Goal: Information Seeking & Learning: Check status

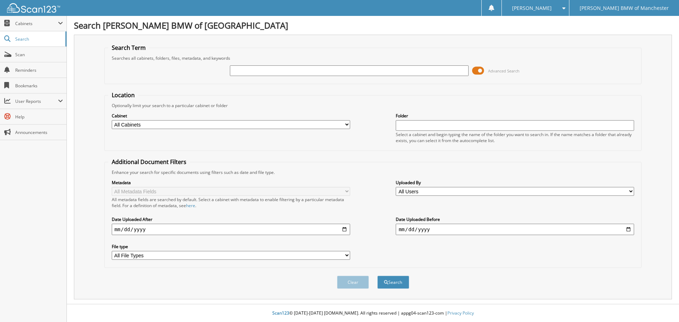
click at [329, 64] on div "Advanced Search" at bounding box center [373, 70] width 530 height 19
click at [328, 70] on input "text" at bounding box center [349, 70] width 238 height 11
type input "8116688"
click at [377, 276] on button "Search" at bounding box center [393, 282] width 32 height 13
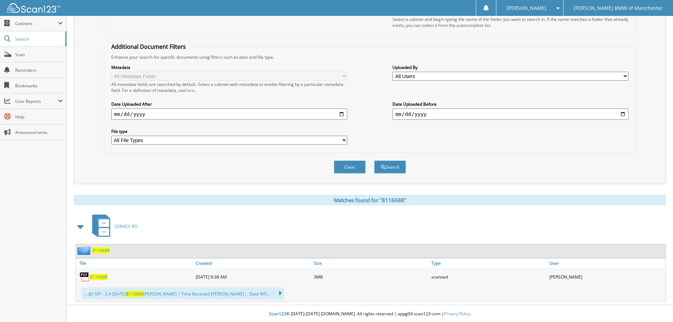
scroll to position [116, 0]
click at [102, 278] on span "8116688" at bounding box center [98, 276] width 17 height 6
click at [39, 21] on span "Cabinets" at bounding box center [36, 24] width 43 height 6
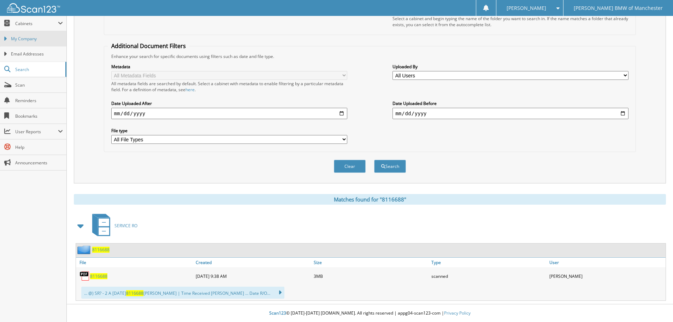
click at [63, 40] on span "My Company" at bounding box center [37, 39] width 52 height 6
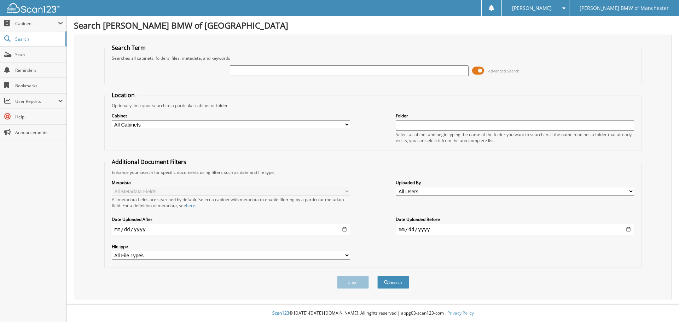
click at [347, 126] on select "All Cabinets SERVICE RO NEEDS FILING" at bounding box center [231, 124] width 238 height 9
select select "51932"
click at [112, 120] on select "All Cabinets SERVICE RO NEEDS FILING" at bounding box center [231, 124] width 238 height 9
click at [335, 228] on input "date" at bounding box center [231, 229] width 238 height 11
click at [345, 229] on input "date" at bounding box center [231, 229] width 238 height 11
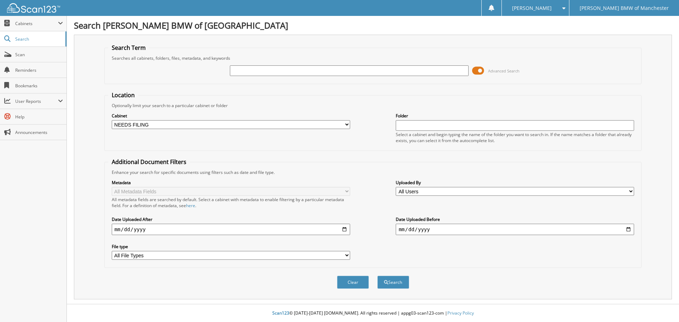
type input "[DATE]"
click at [631, 229] on input "date" at bounding box center [515, 229] width 238 height 11
type input "[DATE]"
click at [399, 280] on button "Search" at bounding box center [393, 282] width 32 height 13
click at [302, 70] on input "text" at bounding box center [349, 70] width 238 height 11
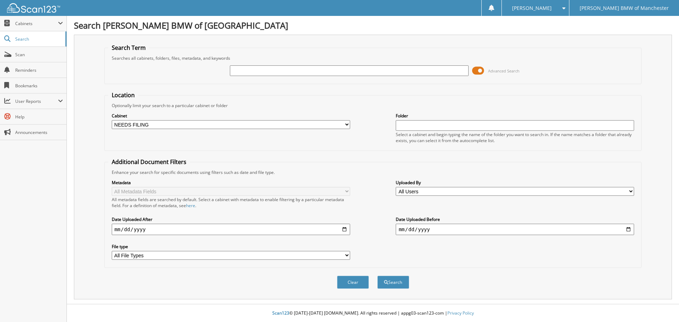
type input "8115529"
click at [404, 284] on button "Search" at bounding box center [393, 282] width 32 height 13
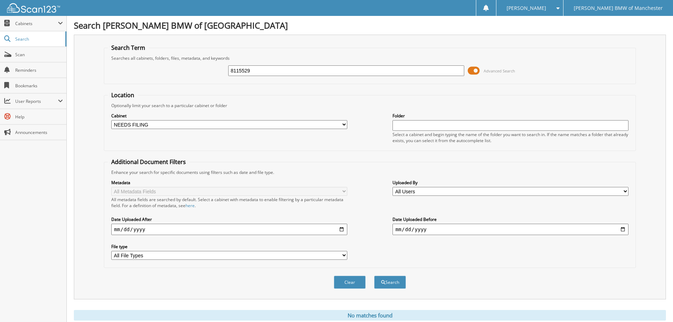
drag, startPoint x: 263, startPoint y: 70, endPoint x: 217, endPoint y: 68, distance: 46.0
click at [217, 68] on div "8115529 Advanced Search" at bounding box center [370, 70] width 525 height 19
type input "8116690"
click at [374, 276] on button "Search" at bounding box center [390, 282] width 32 height 13
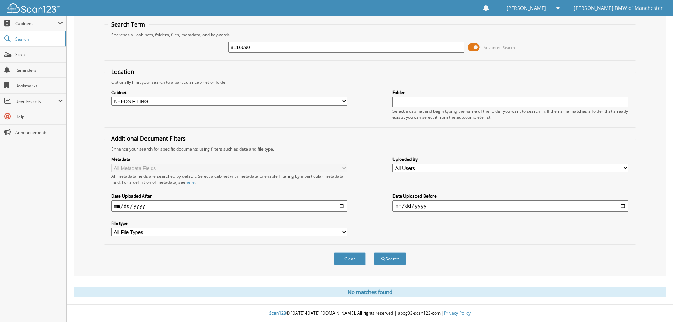
scroll to position [24, 0]
click at [345, 262] on button "Clear" at bounding box center [350, 258] width 32 height 13
select select
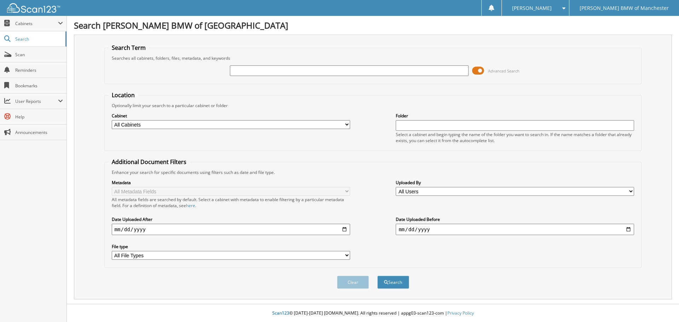
click at [430, 126] on input "text" at bounding box center [515, 125] width 238 height 11
type input "needs filing"
click at [395, 287] on button "Search" at bounding box center [393, 282] width 32 height 13
click at [46, 15] on div at bounding box center [30, 8] width 60 height 16
click at [56, 22] on span "Cabinets" at bounding box center [36, 24] width 43 height 6
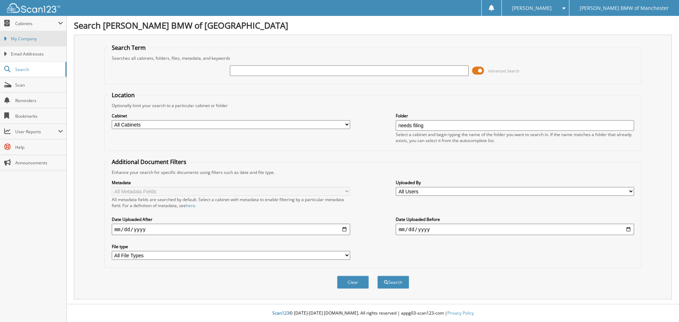
click at [53, 34] on link "My Company" at bounding box center [33, 38] width 66 height 15
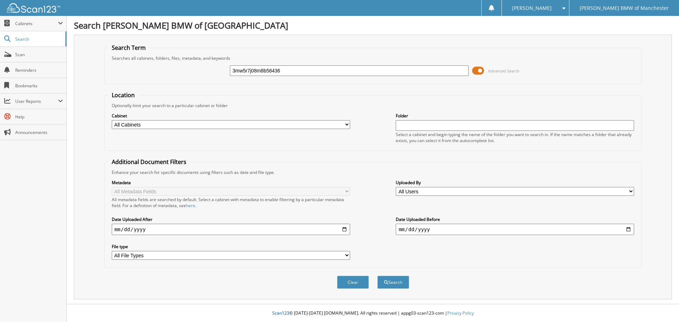
type input "3mw5r7j08m8b58436"
click at [377, 276] on button "Search" at bounding box center [393, 282] width 32 height 13
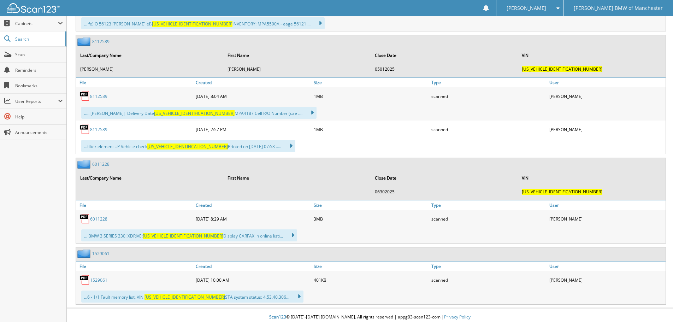
scroll to position [418, 0]
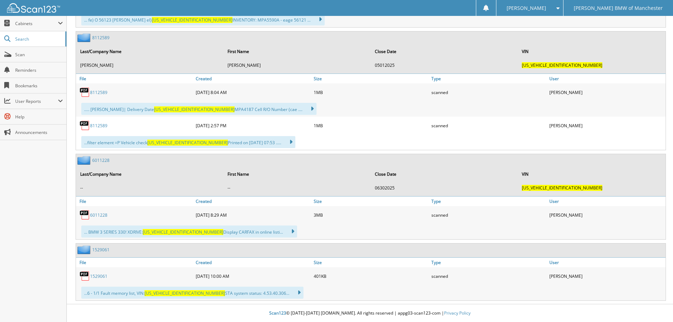
click at [101, 277] on link "1529061" at bounding box center [98, 276] width 17 height 6
click at [101, 276] on link "1529061" at bounding box center [98, 276] width 17 height 6
click at [85, 279] on img at bounding box center [85, 276] width 11 height 11
click at [99, 274] on link "1529061" at bounding box center [98, 276] width 17 height 6
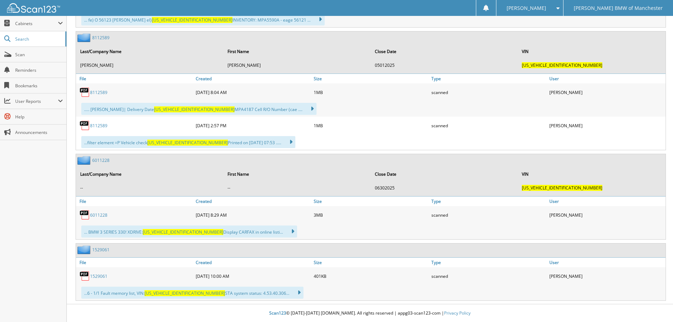
click at [170, 296] on span "3MW5R7J08M8B58436" at bounding box center [185, 293] width 81 height 6
click at [101, 274] on link "1529061" at bounding box center [98, 276] width 17 height 6
click at [100, 275] on link "1529061" at bounding box center [98, 276] width 17 height 6
click at [174, 291] on span "3MW5R7J08M8B58436" at bounding box center [185, 293] width 81 height 6
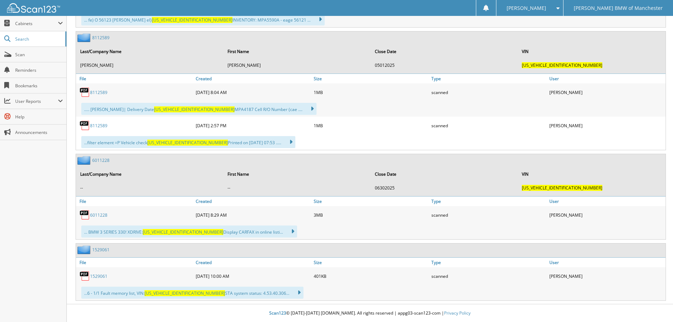
drag, startPoint x: 204, startPoint y: 300, endPoint x: 236, endPoint y: 293, distance: 32.8
click at [205, 300] on div "1529061 File Created Size Type User 401KB 3MW5R7J08M8B58436 3MW5R7J08M8B58436" at bounding box center [371, 272] width 591 height 58
click at [291, 291] on icon at bounding box center [296, 293] width 10 height 10
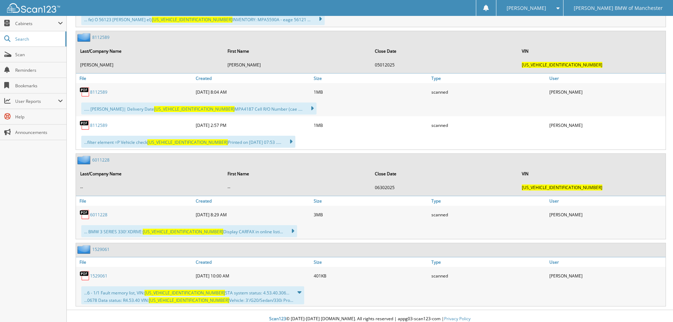
click at [179, 295] on span "3MW5R7J08M8B58436" at bounding box center [185, 293] width 81 height 6
click at [83, 273] on img at bounding box center [85, 275] width 11 height 11
click at [95, 250] on link "1529061" at bounding box center [100, 249] width 17 height 6
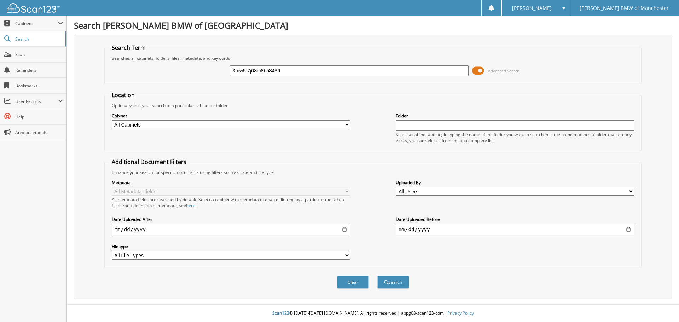
type input "3mw5r7j08m8b58436"
click at [377, 276] on button "Search" at bounding box center [393, 282] width 32 height 13
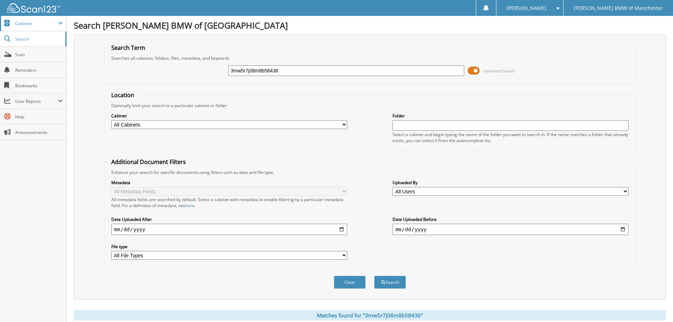
click at [53, 27] on span "Cabinets" at bounding box center [33, 23] width 66 height 15
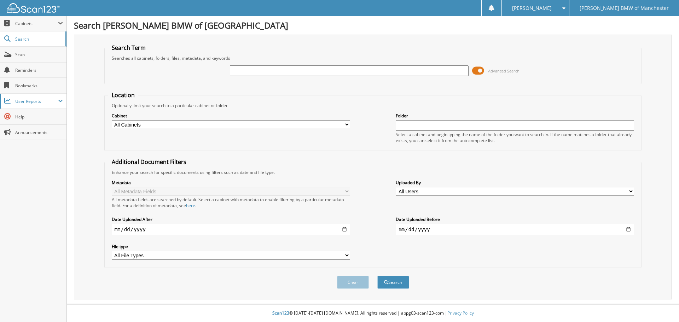
click at [54, 99] on span "User Reports" at bounding box center [36, 101] width 43 height 6
click at [49, 125] on link "All Recent Activity" at bounding box center [33, 131] width 66 height 15
click at [346, 125] on select "All Cabinets SERVICE RO NEEDS FILING" at bounding box center [231, 124] width 238 height 9
select select "51932"
click at [112, 120] on select "All Cabinets SERVICE RO NEEDS FILING" at bounding box center [231, 124] width 238 height 9
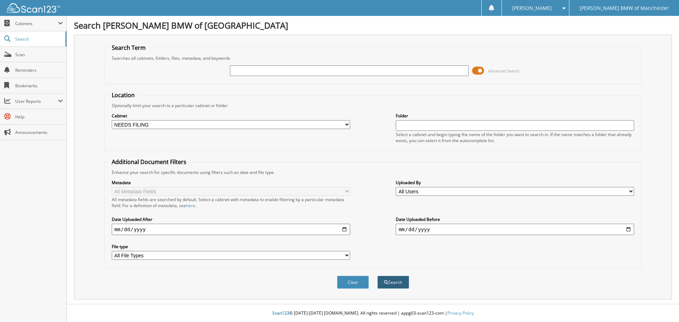
click at [385, 282] on span "submit" at bounding box center [386, 282] width 4 height 4
click at [51, 23] on span "Cabinets" at bounding box center [36, 24] width 43 height 6
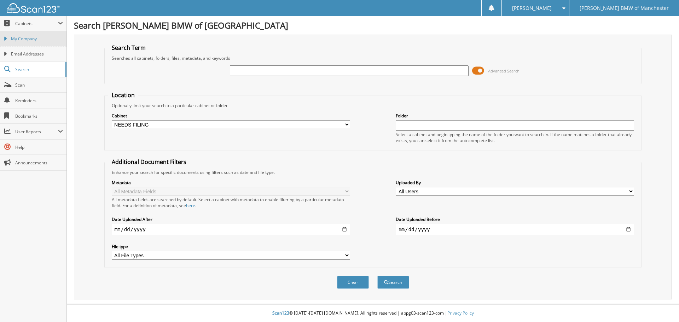
click at [42, 43] on link "My Company" at bounding box center [33, 38] width 66 height 15
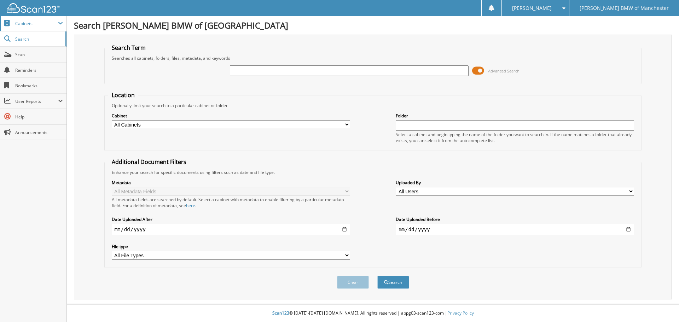
click at [50, 24] on span "Cabinets" at bounding box center [36, 24] width 43 height 6
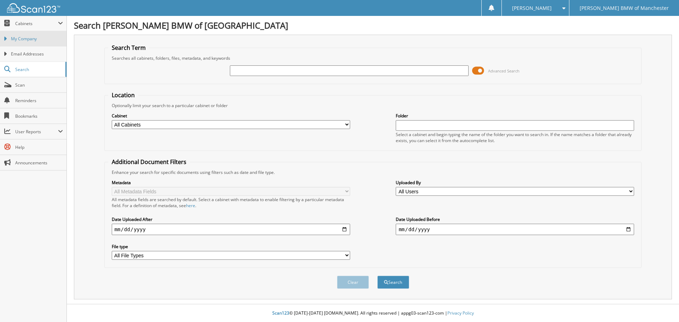
click at [49, 37] on span "My Company" at bounding box center [37, 39] width 52 height 6
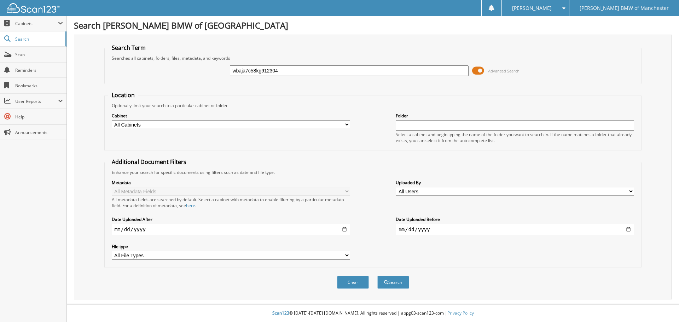
type input "wbaja7c58kg912304"
click at [377, 276] on button "Search" at bounding box center [393, 282] width 32 height 13
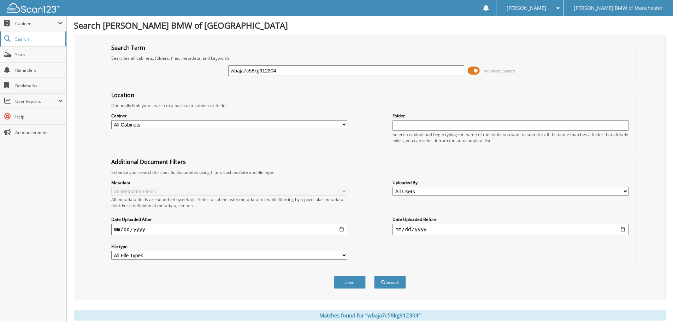
click at [40, 39] on span "Search" at bounding box center [38, 39] width 47 height 6
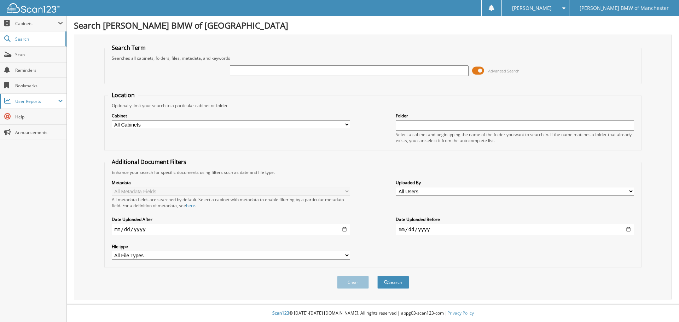
click at [47, 103] on span "User Reports" at bounding box center [36, 101] width 43 height 6
click at [47, 111] on link "My Recent Activity" at bounding box center [33, 116] width 66 height 15
